Goal: Transaction & Acquisition: Purchase product/service

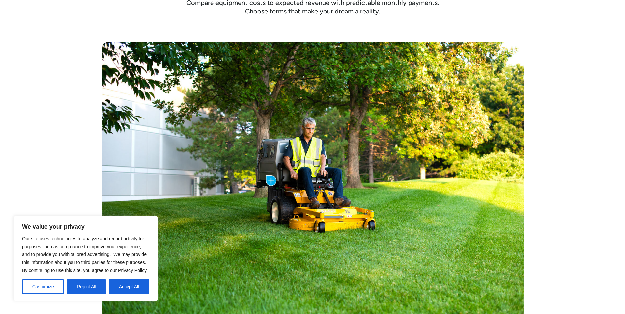
scroll to position [283, 0]
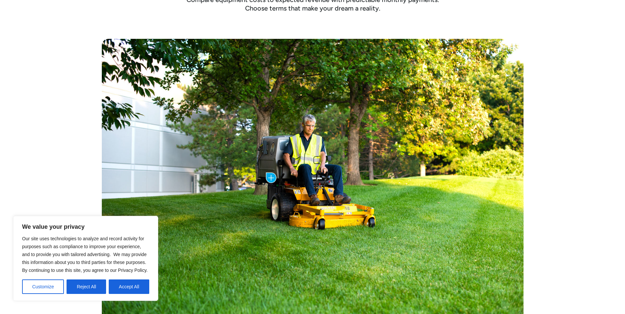
click at [78, 193] on div "Cost of the Trailer: $5,799.00 Monthly Payment: as low as $200 /mo with Clickle…" at bounding box center [312, 180] width 625 height 334
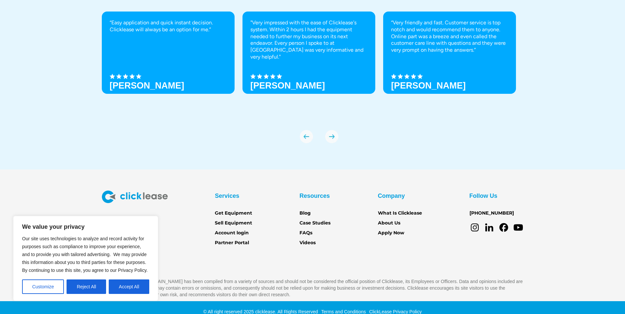
scroll to position [2310, 0]
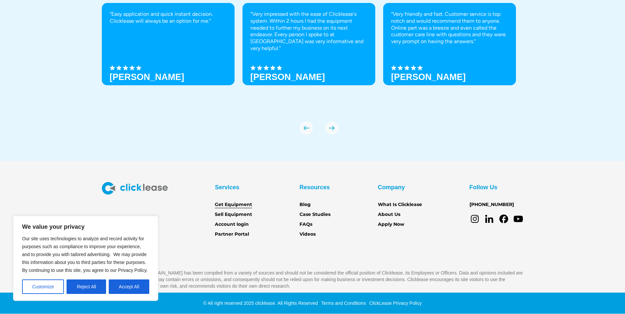
click at [235, 204] on link "Get Equipment" at bounding box center [233, 204] width 37 height 7
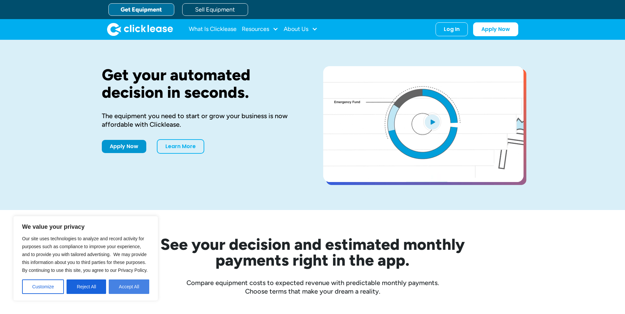
click at [122, 290] on button "Accept All" at bounding box center [129, 287] width 41 height 14
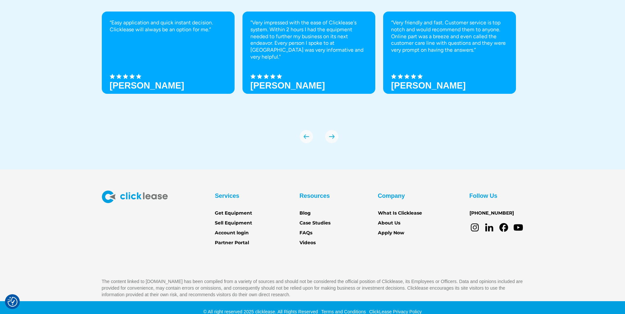
scroll to position [2310, 0]
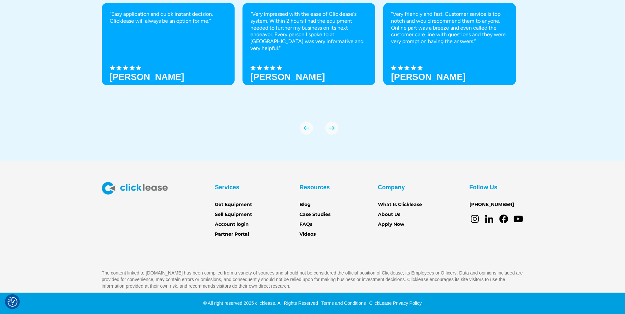
click at [231, 206] on link "Get Equipment" at bounding box center [233, 204] width 37 height 7
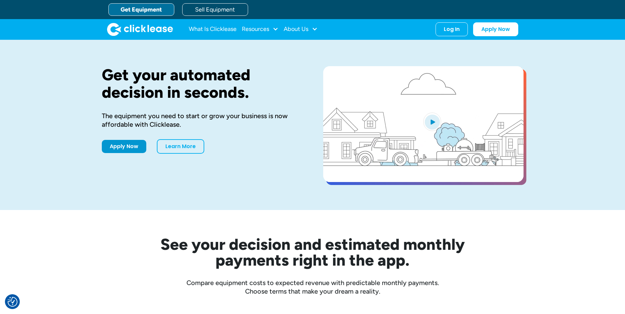
click at [131, 12] on link "Get Equipment" at bounding box center [141, 9] width 66 height 13
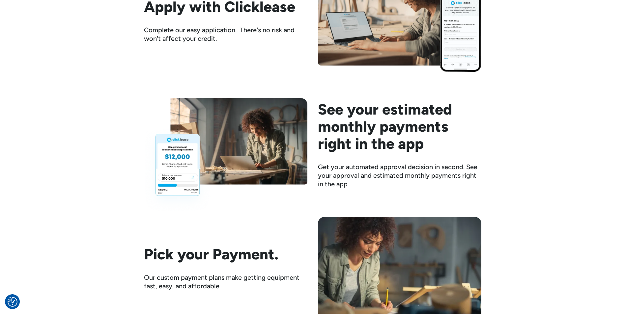
scroll to position [1110, 0]
